Goal: Find specific page/section: Find specific page/section

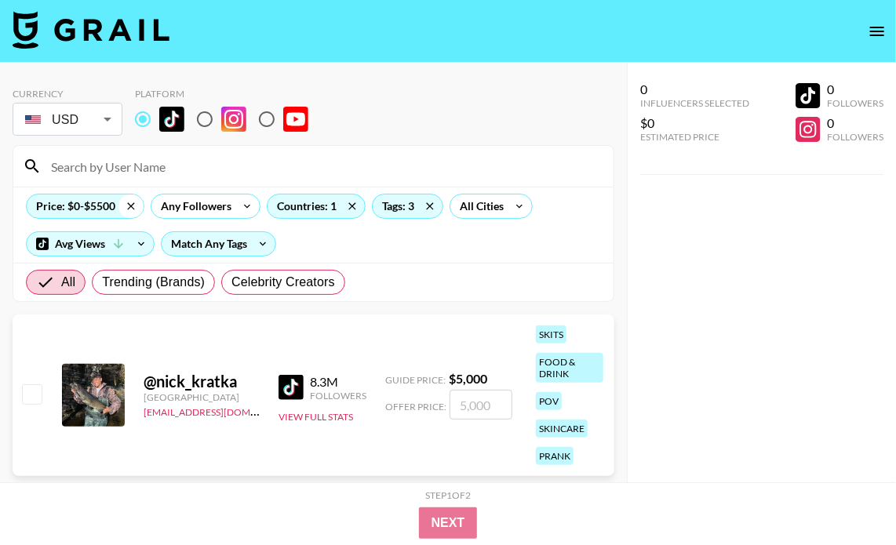
click at [132, 206] on icon at bounding box center [130, 205] width 7 height 7
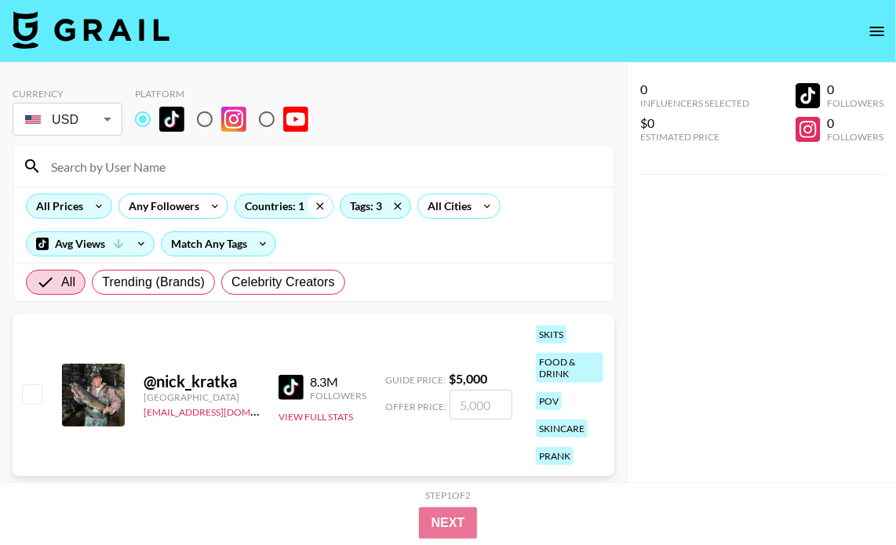
click at [320, 202] on icon at bounding box center [320, 207] width 25 height 24
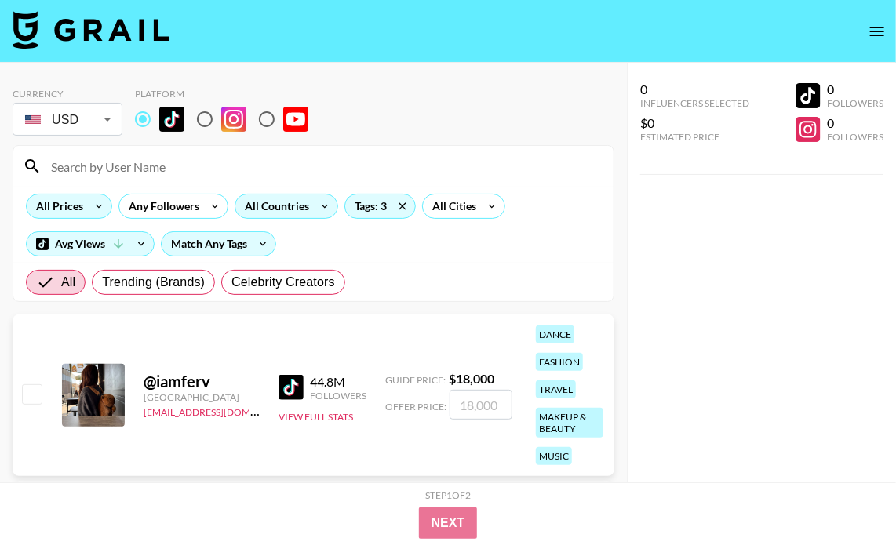
click at [299, 202] on div "All Countries" at bounding box center [273, 207] width 77 height 24
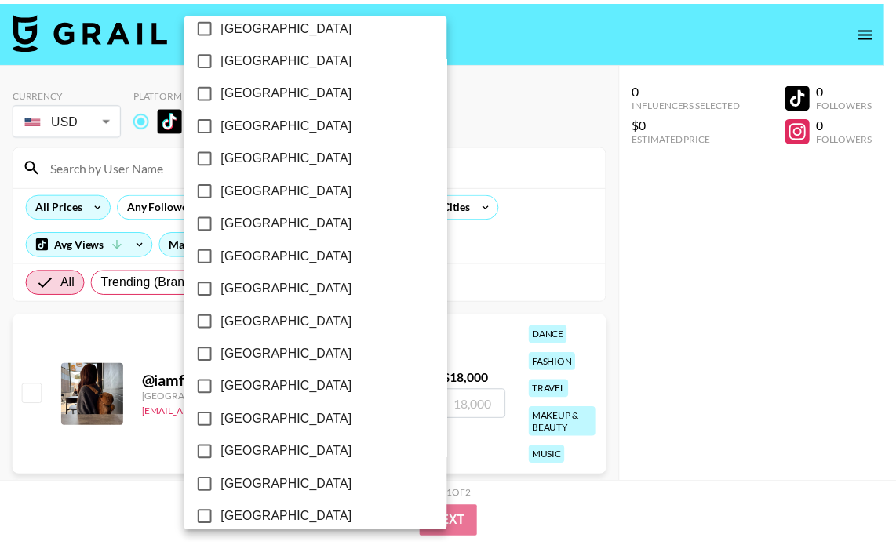
scroll to position [1284, 0]
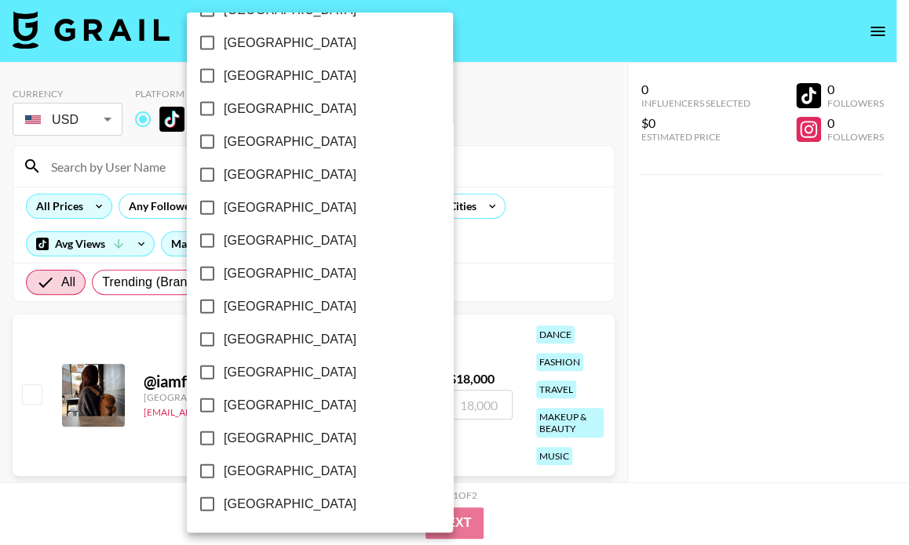
click at [267, 468] on span "[GEOGRAPHIC_DATA]" at bounding box center [290, 471] width 133 height 19
click at [224, 468] on input "[GEOGRAPHIC_DATA]" at bounding box center [207, 471] width 33 height 33
checkbox input "true"
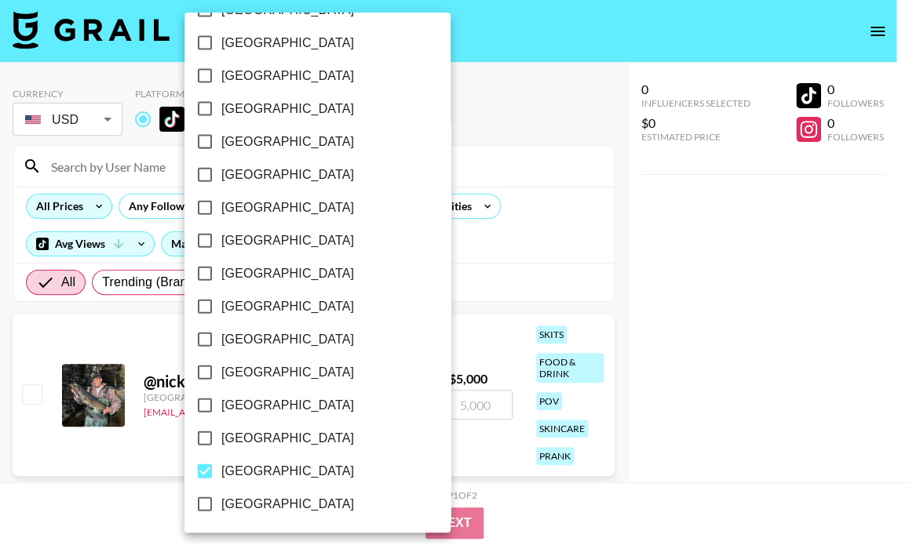
click at [502, 242] on div at bounding box center [454, 272] width 909 height 545
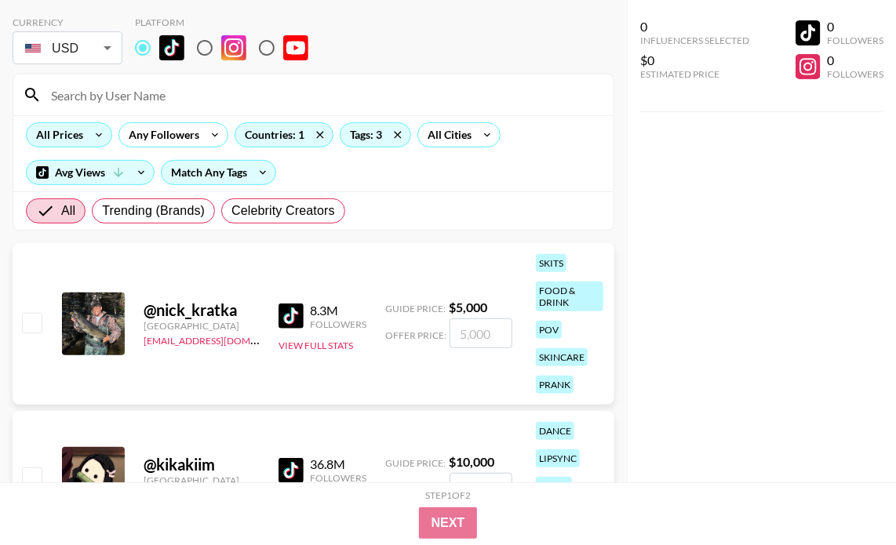
scroll to position [0, 0]
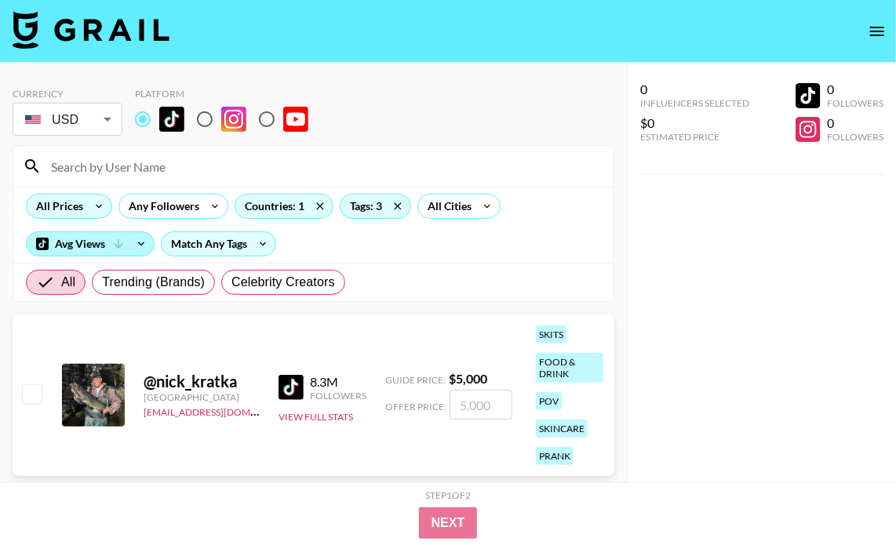
click at [126, 244] on icon at bounding box center [118, 244] width 14 height 14
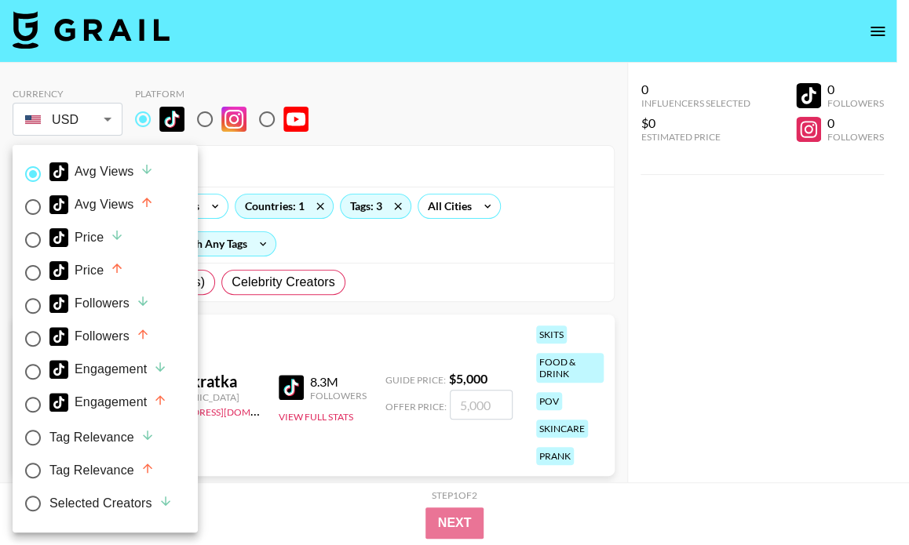
click at [417, 244] on div at bounding box center [454, 272] width 909 height 545
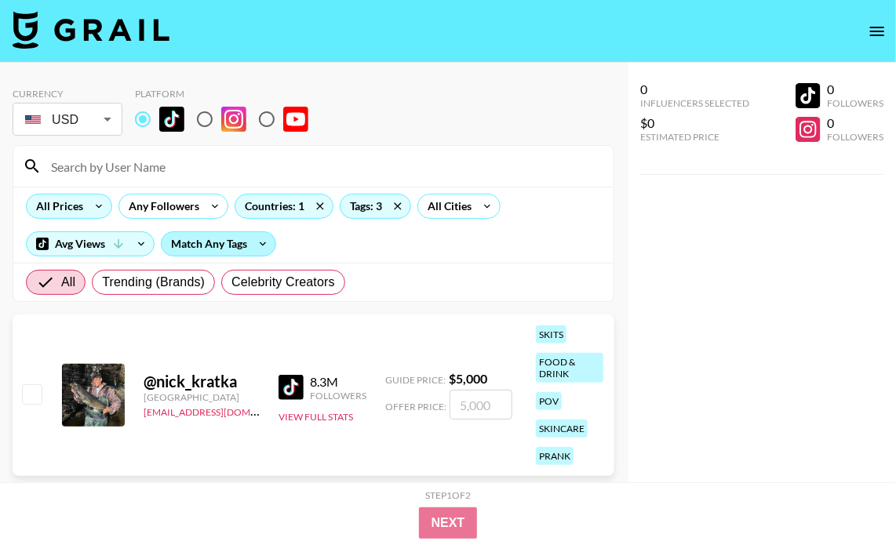
click at [251, 237] on div "Match Any Tags" at bounding box center [219, 244] width 114 height 24
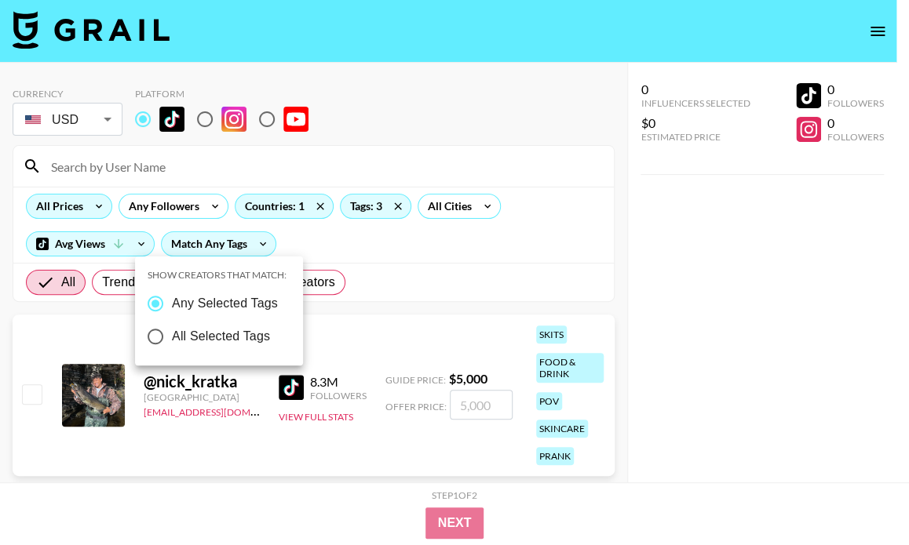
click at [364, 249] on div at bounding box center [454, 272] width 909 height 545
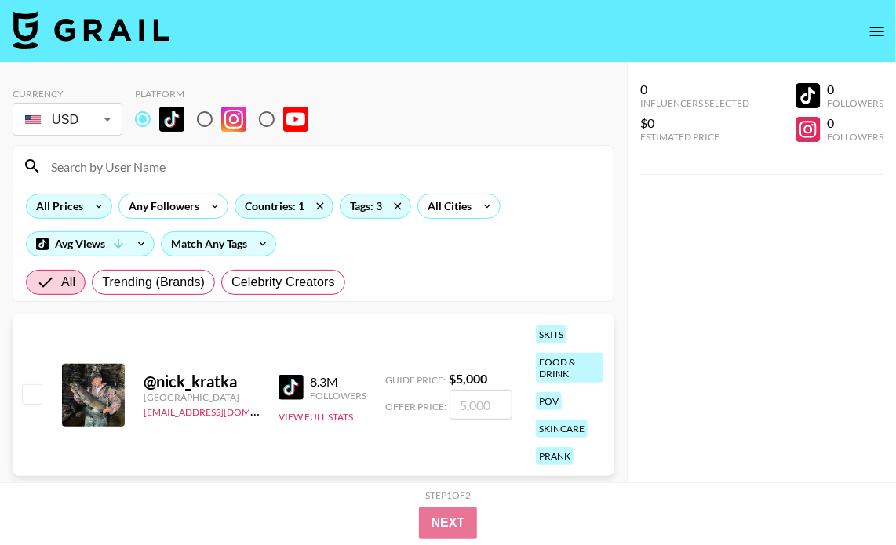
click at [121, 175] on input at bounding box center [323, 166] width 563 height 25
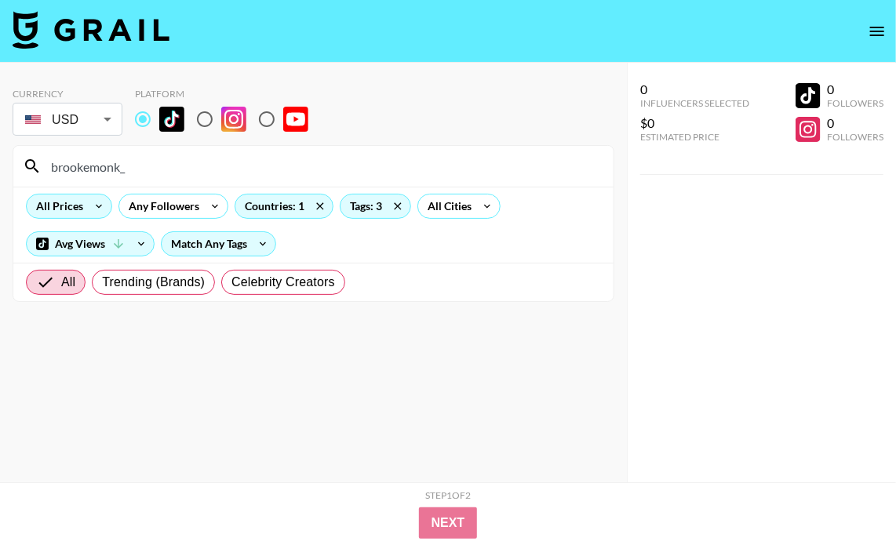
type input "brookemonk_"
click at [392, 210] on icon at bounding box center [397, 207] width 25 height 24
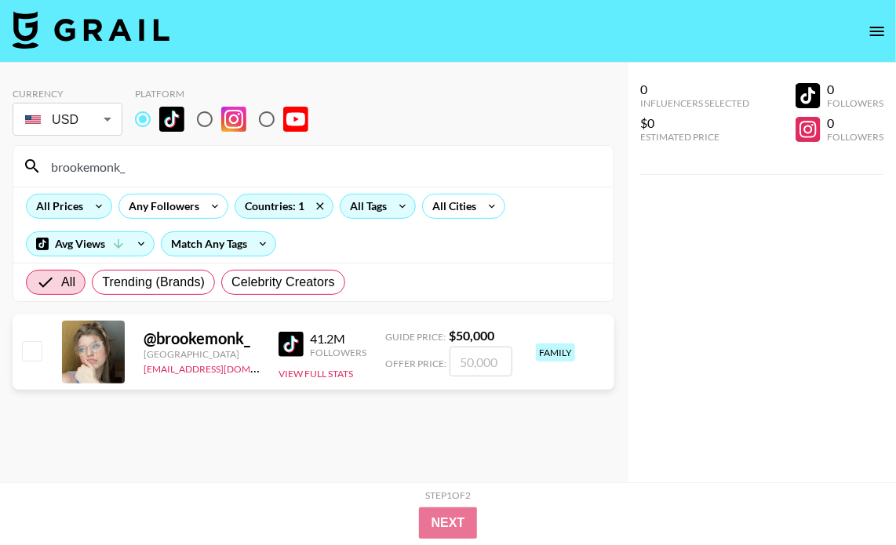
click at [216, 444] on section "Currency USD USD ​ Platform brookemonk_ All Prices Any Followers Countries: 1 A…" at bounding box center [314, 285] width 602 height 420
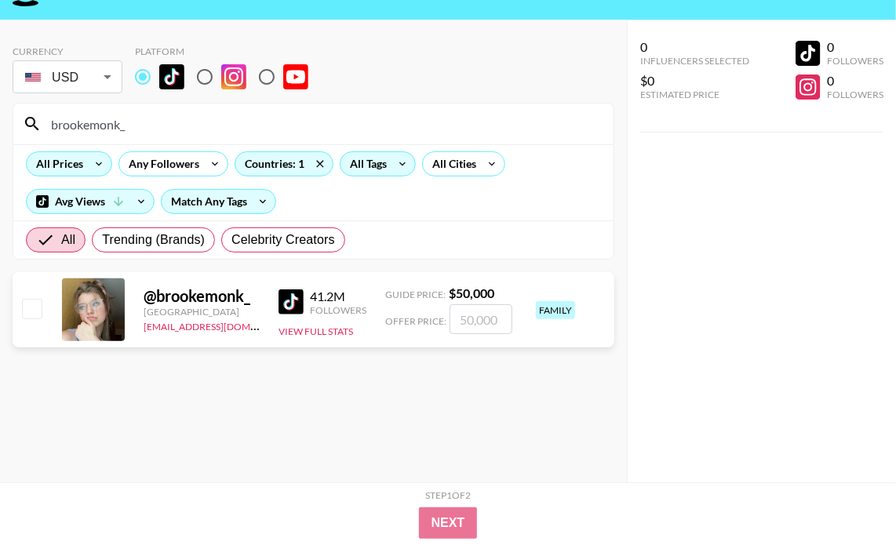
scroll to position [63, 0]
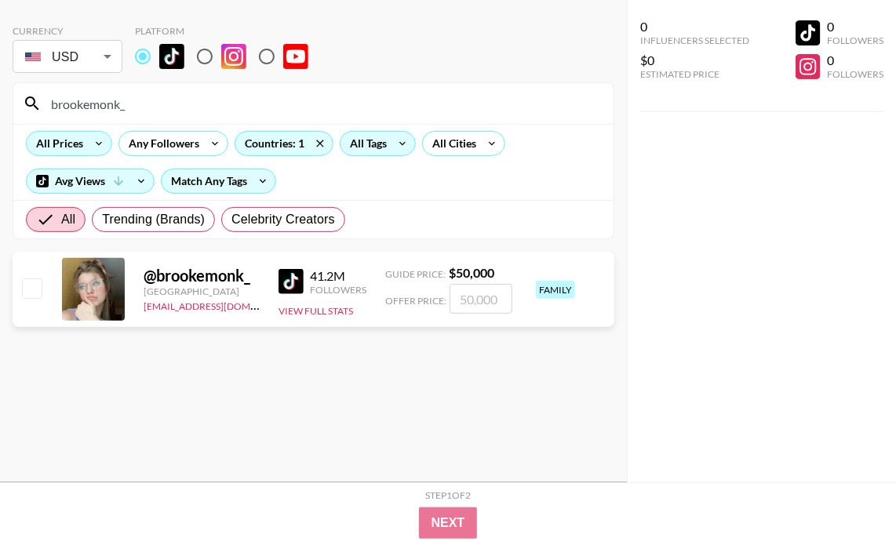
drag, startPoint x: 443, startPoint y: 345, endPoint x: 446, endPoint y: 335, distance: 10.7
click at [443, 344] on section "Currency USD USD ​ Platform brookemonk_ All Prices Any Followers Countries: 1 A…" at bounding box center [314, 223] width 602 height 420
